Goal: Task Accomplishment & Management: Manage account settings

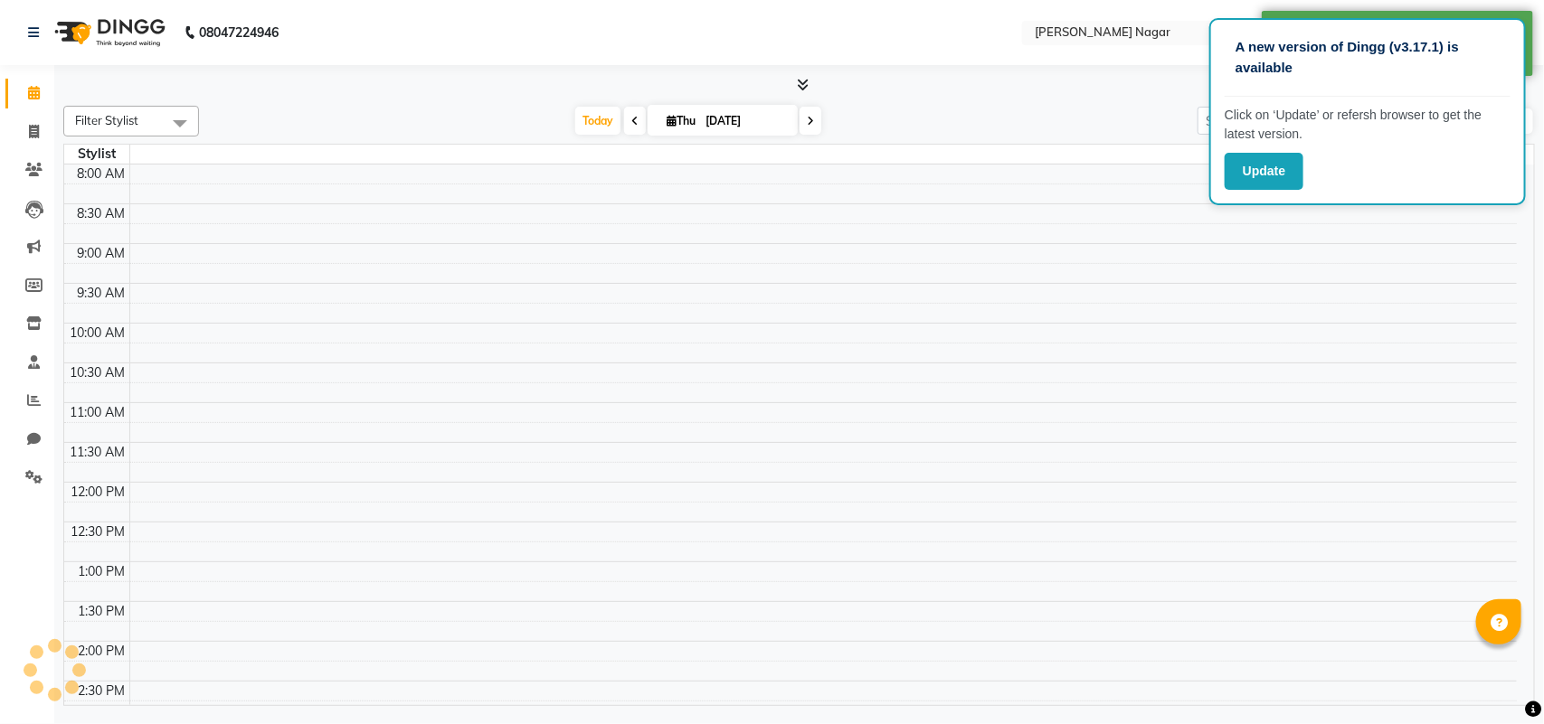
select select "en"
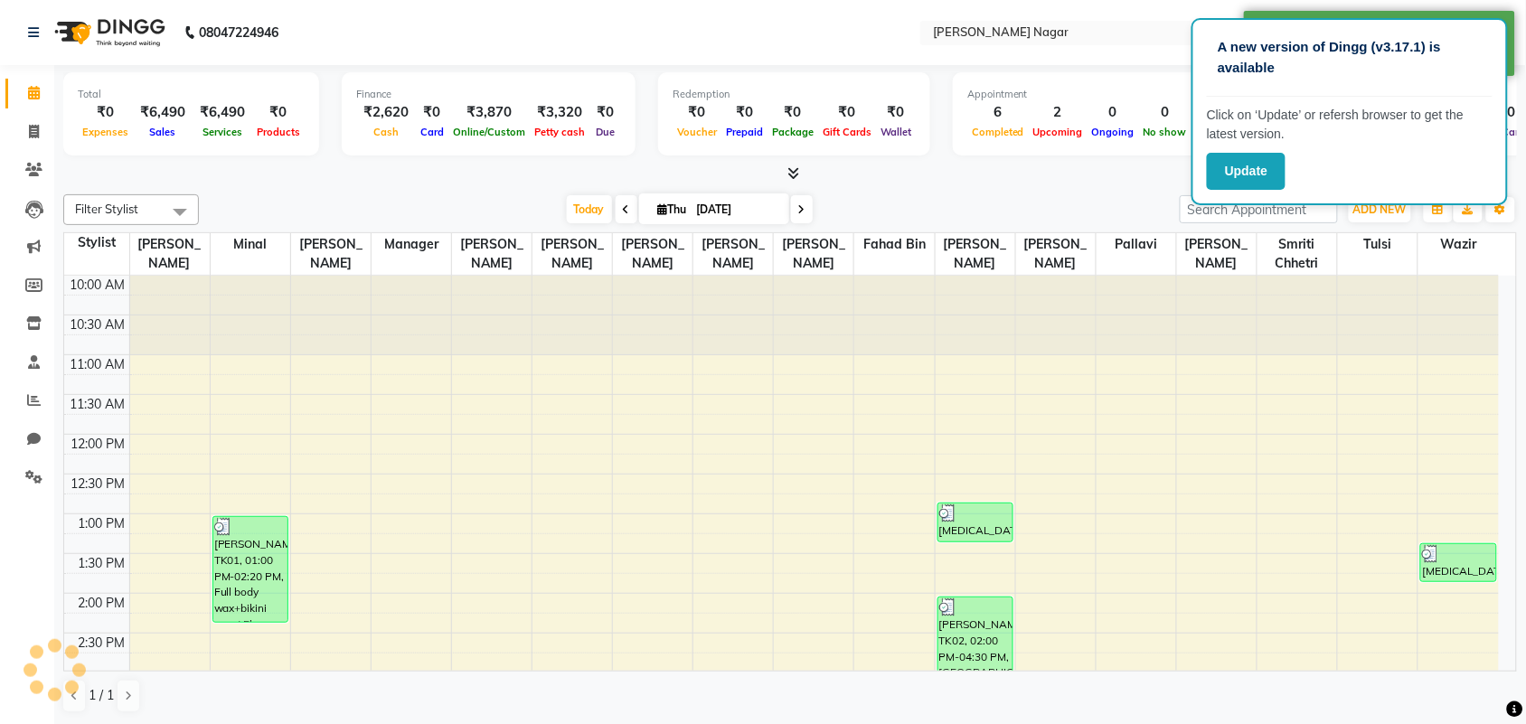
scroll to position [484, 0]
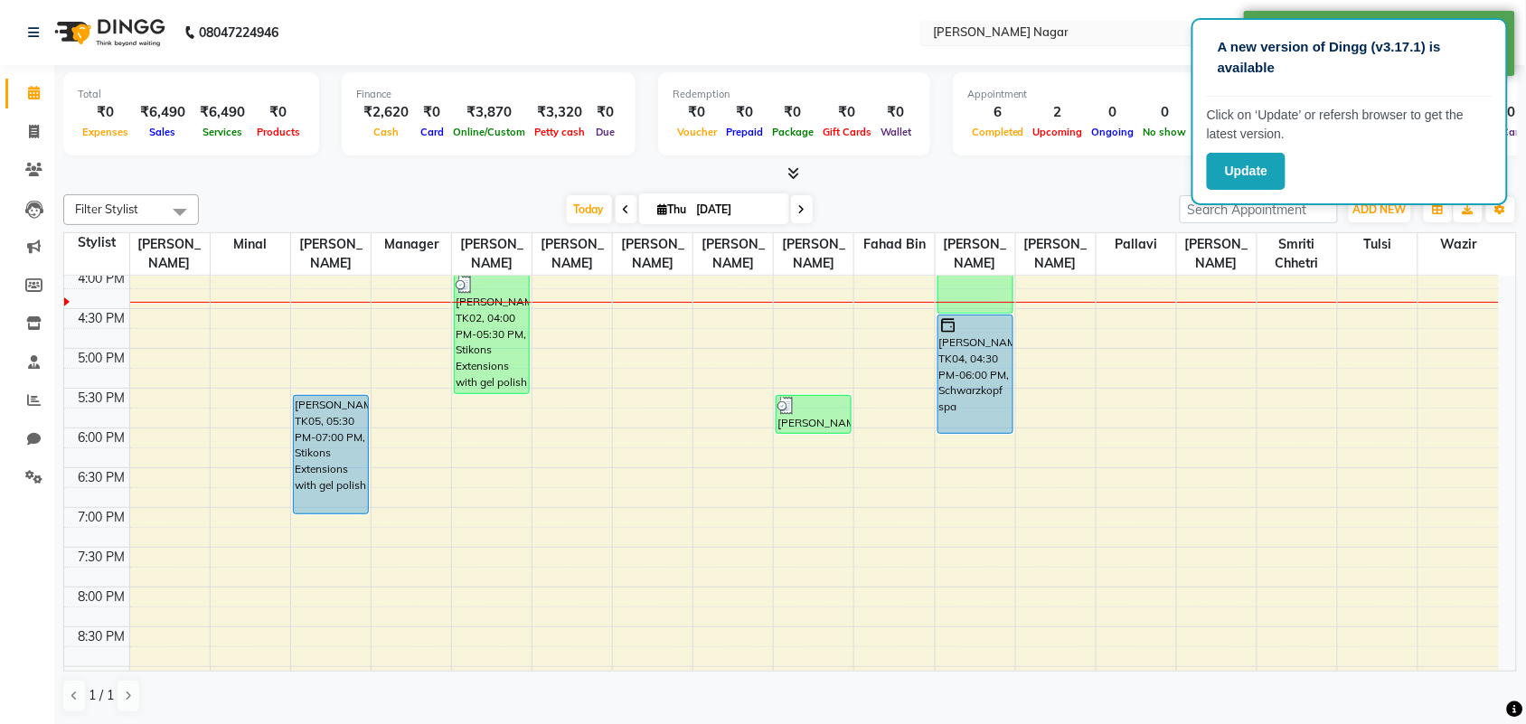
click at [1010, 37] on input "text" at bounding box center [1061, 34] width 262 height 18
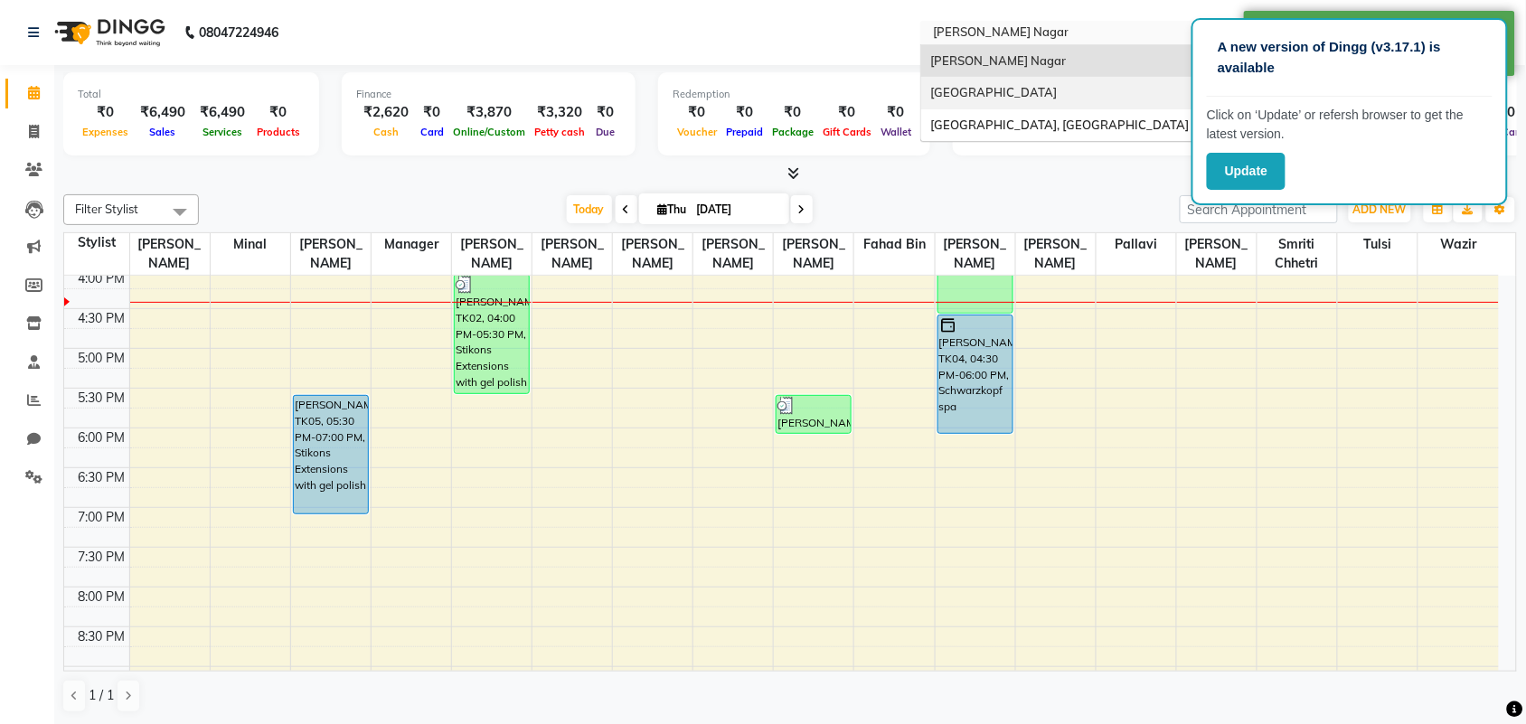
click at [1004, 80] on div "[GEOGRAPHIC_DATA]" at bounding box center [1078, 93] width 315 height 33
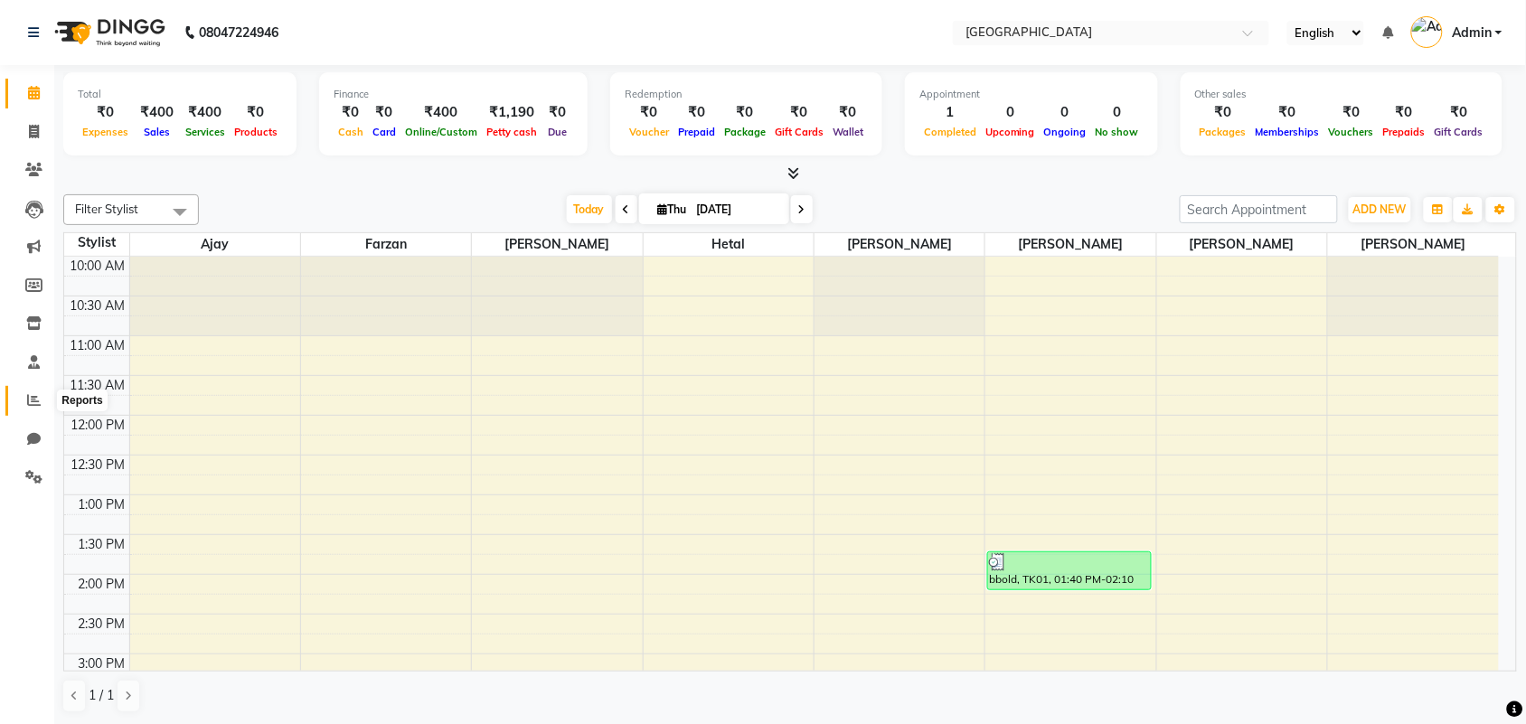
click at [19, 398] on span at bounding box center [34, 401] width 32 height 21
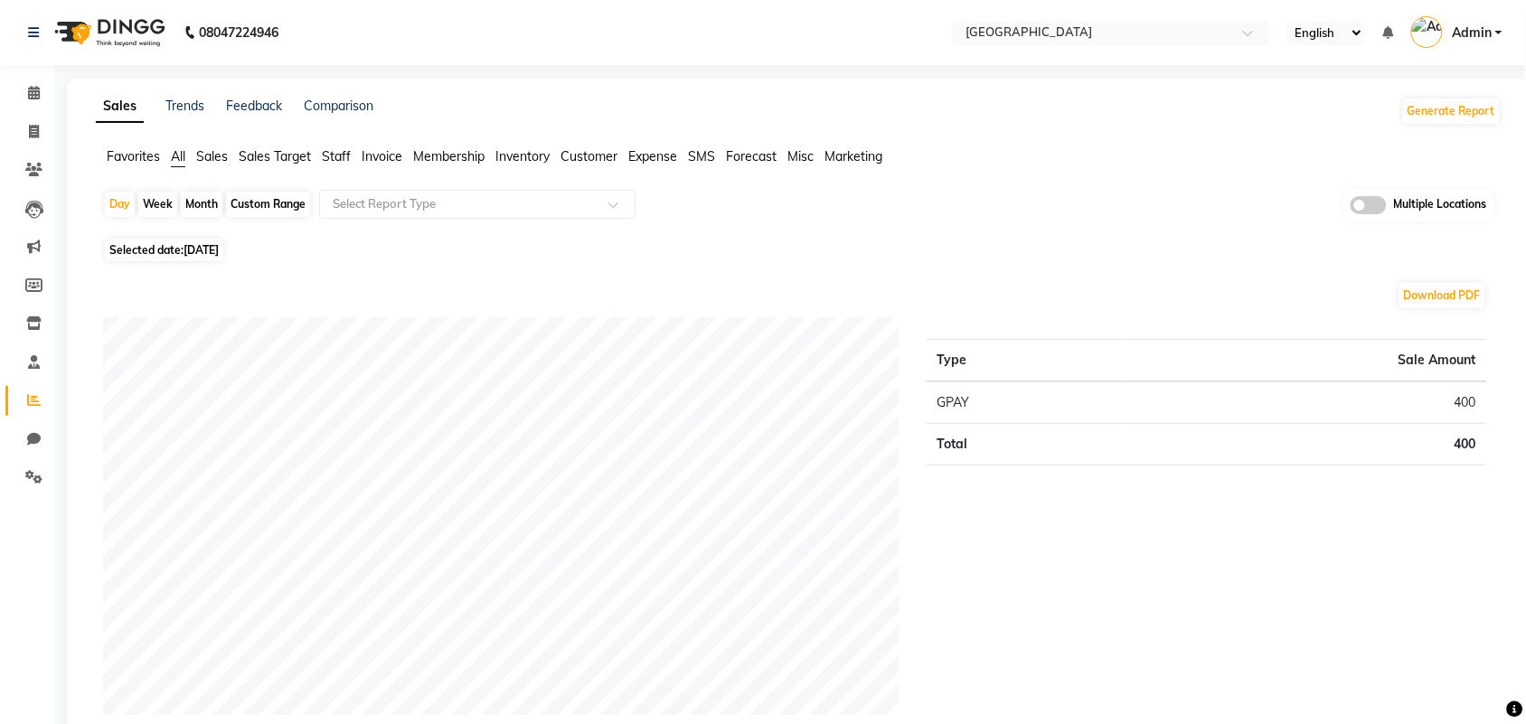
click at [212, 254] on span "[DATE]" at bounding box center [201, 250] width 35 height 14
select select "9"
select select "2025"
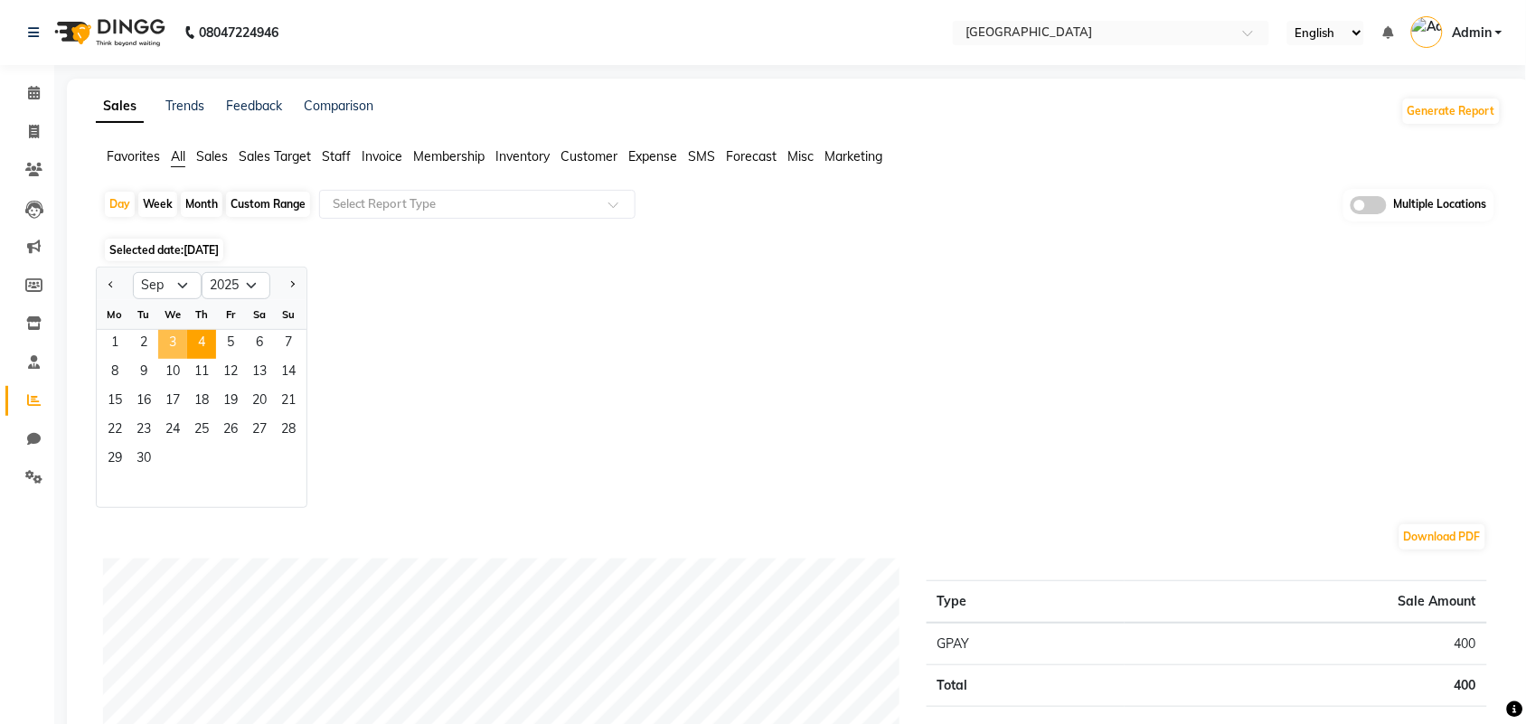
click at [172, 344] on span "3" at bounding box center [172, 344] width 29 height 29
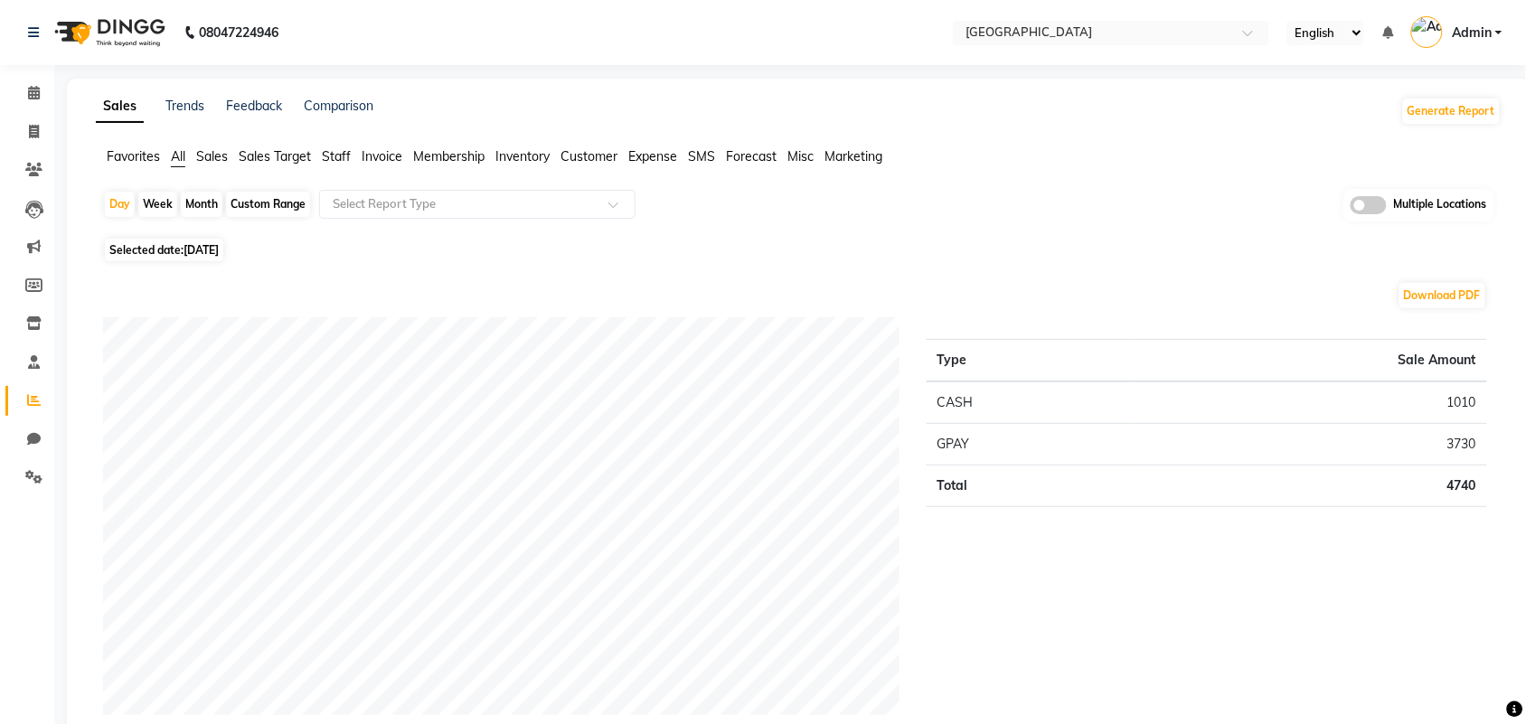
click at [789, 258] on div "Selected date: 03-09-2025" at bounding box center [802, 250] width 1399 height 19
click at [1497, 42] on link "Admin" at bounding box center [1457, 33] width 91 height 30
click at [1427, 129] on link "Sign out" at bounding box center [1409, 130] width 165 height 28
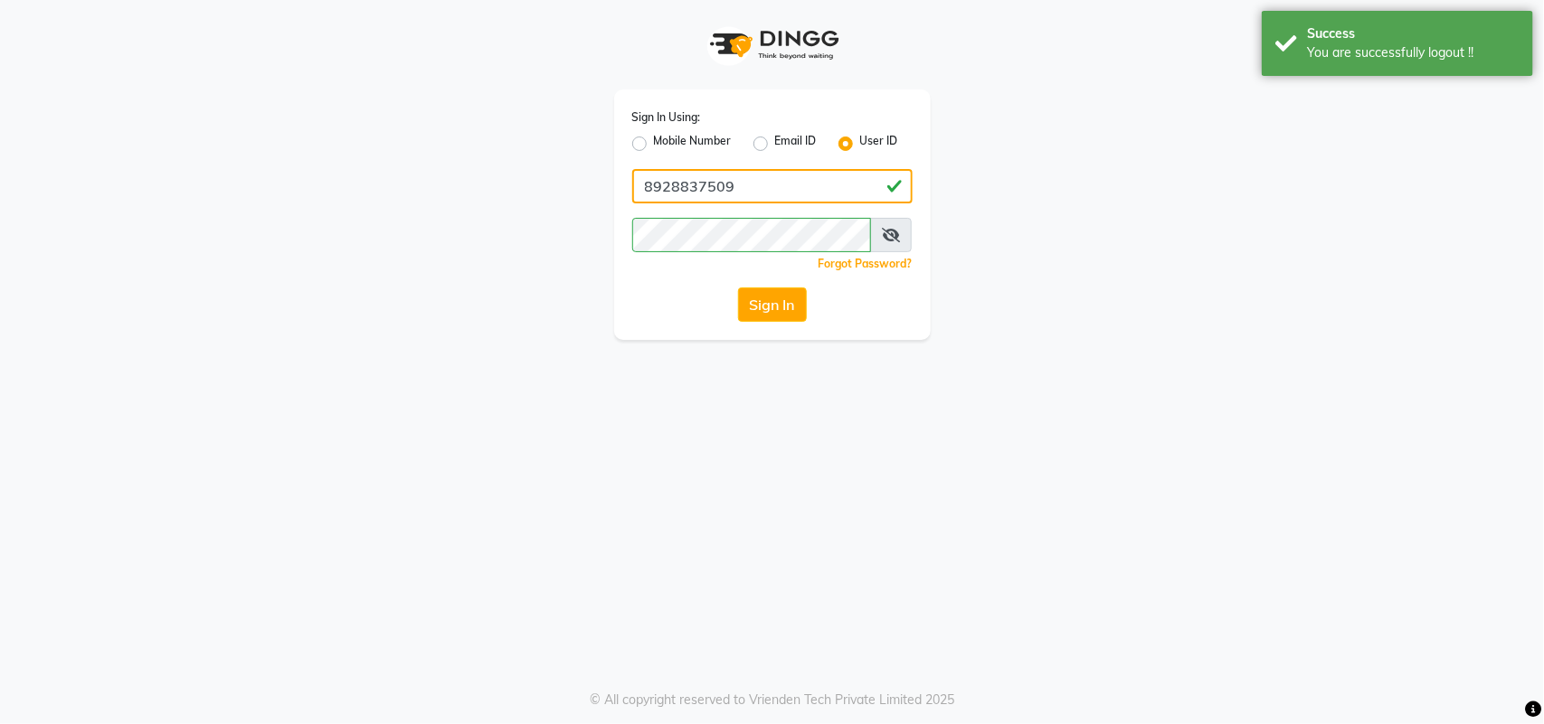
click at [747, 177] on input "8928837509" at bounding box center [772, 186] width 280 height 34
drag, startPoint x: 620, startPoint y: 146, endPoint x: 631, endPoint y: 143, distance: 11.4
click at [625, 146] on div "Sign In Using: Mobile Number Email ID User ID 8928837509 Remember me Forgot Pas…" at bounding box center [772, 215] width 316 height 250
click at [654, 143] on label "Mobile Number" at bounding box center [693, 144] width 78 height 22
click at [654, 143] on input "Mobile Number" at bounding box center [660, 139] width 12 height 12
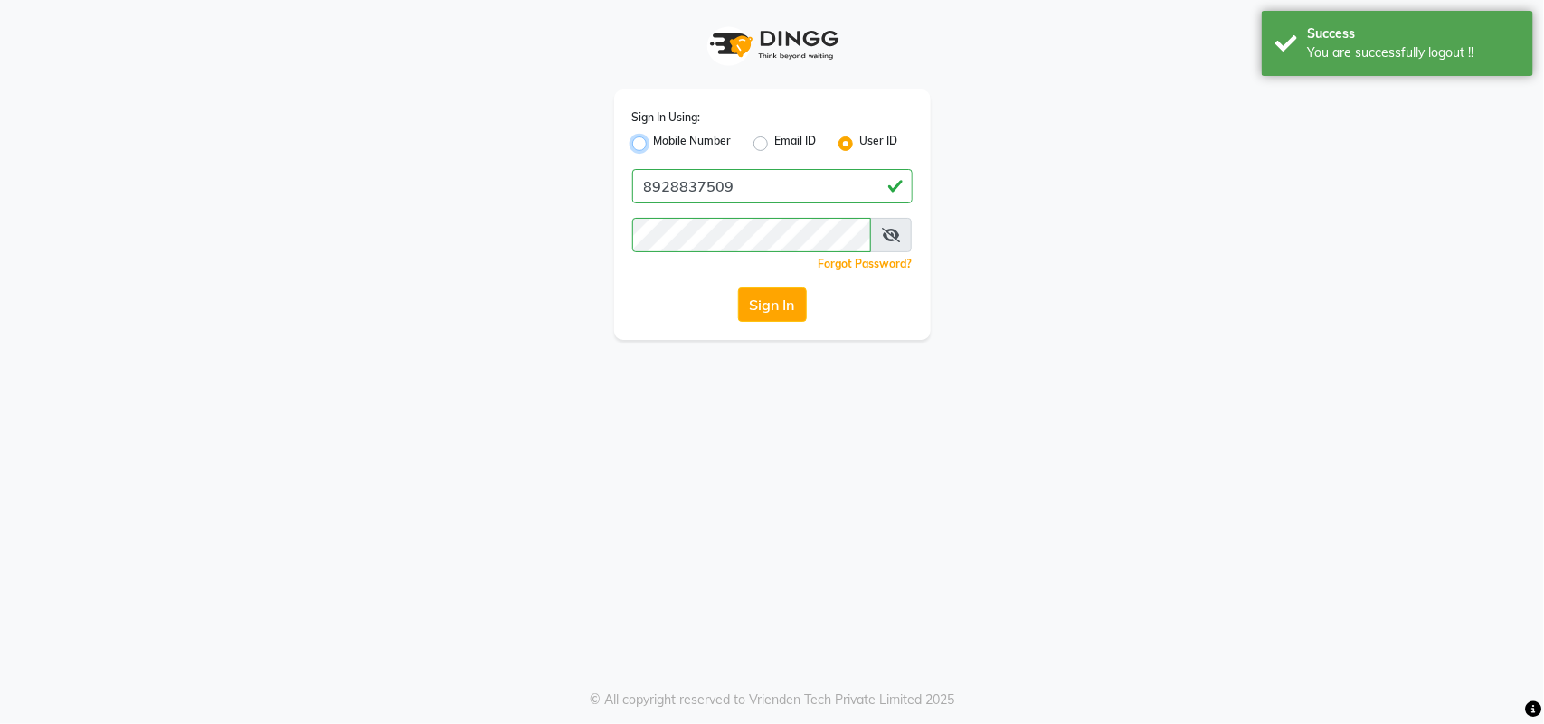
radio input "true"
radio input "false"
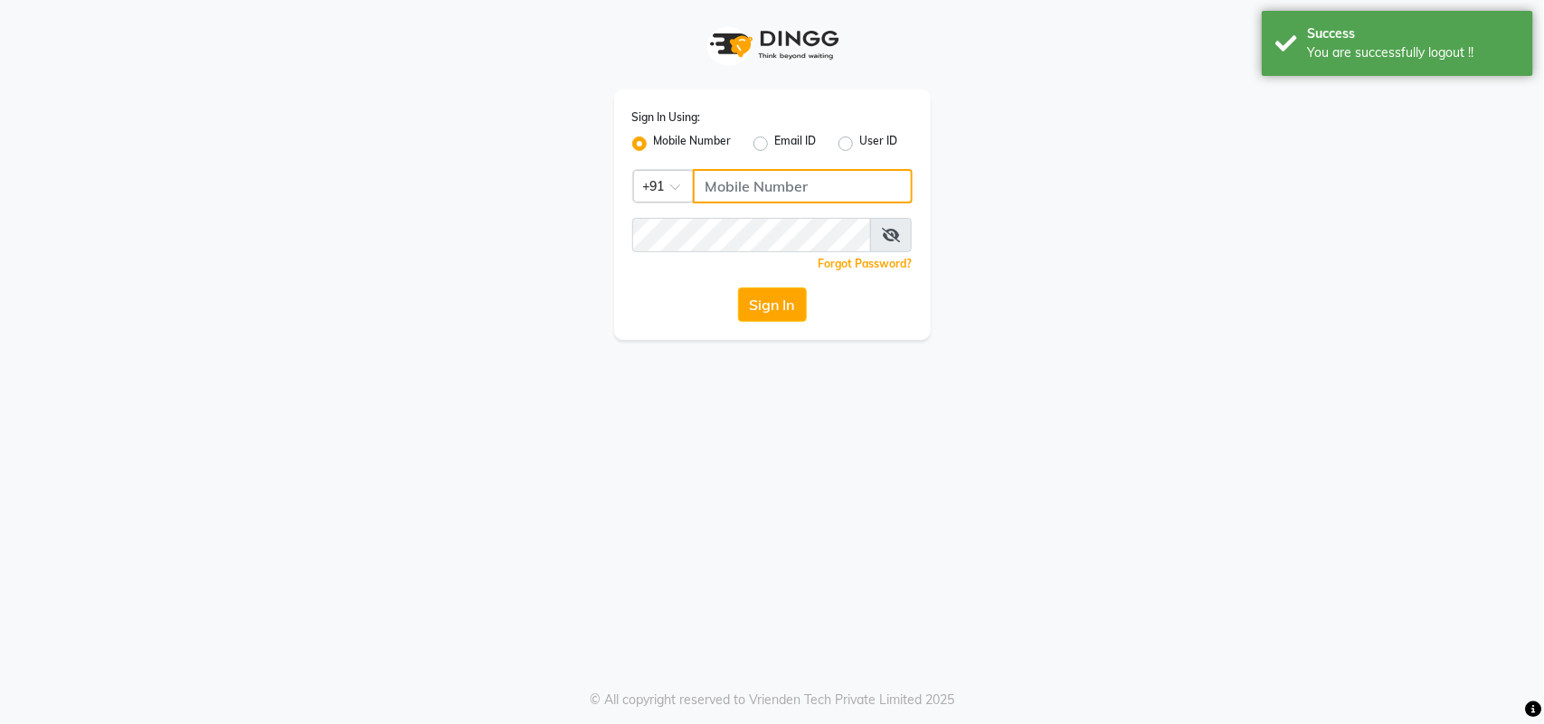
click at [760, 173] on input "Username" at bounding box center [803, 186] width 220 height 34
type input "8928837509"
click at [791, 286] on div "Sign In Using: Mobile Number Email ID User ID Country Code × +91 8928837509 Rem…" at bounding box center [772, 215] width 316 height 250
click at [788, 289] on button "Sign In" at bounding box center [772, 305] width 69 height 34
